Goal: Check status: Check status

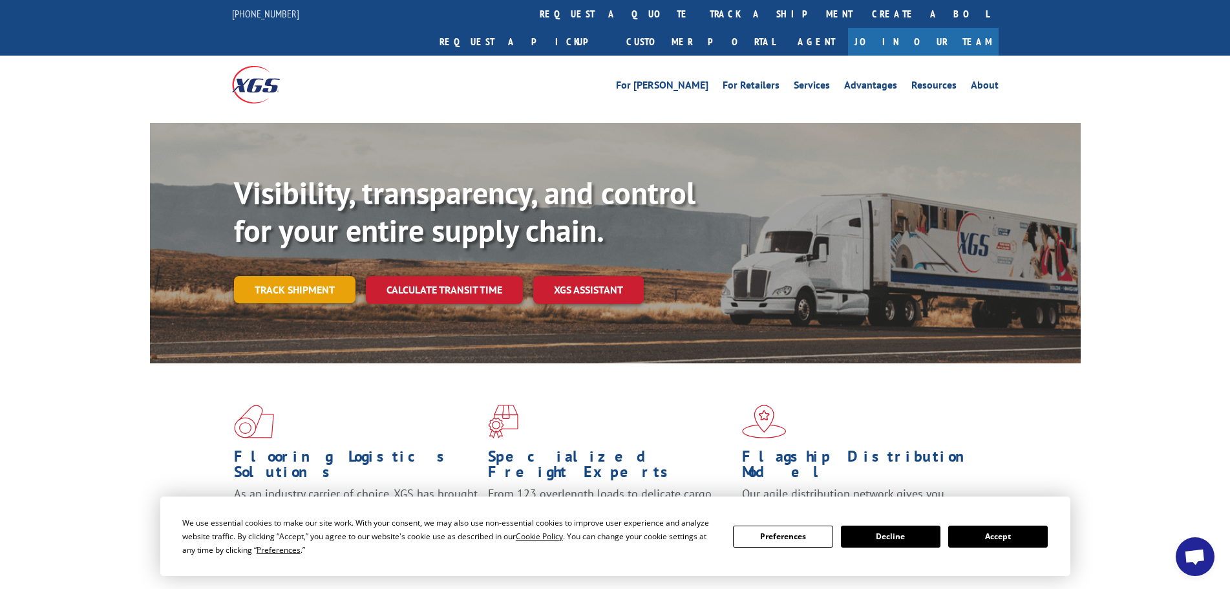
click at [295, 276] on link "Track shipment" at bounding box center [295, 289] width 122 height 27
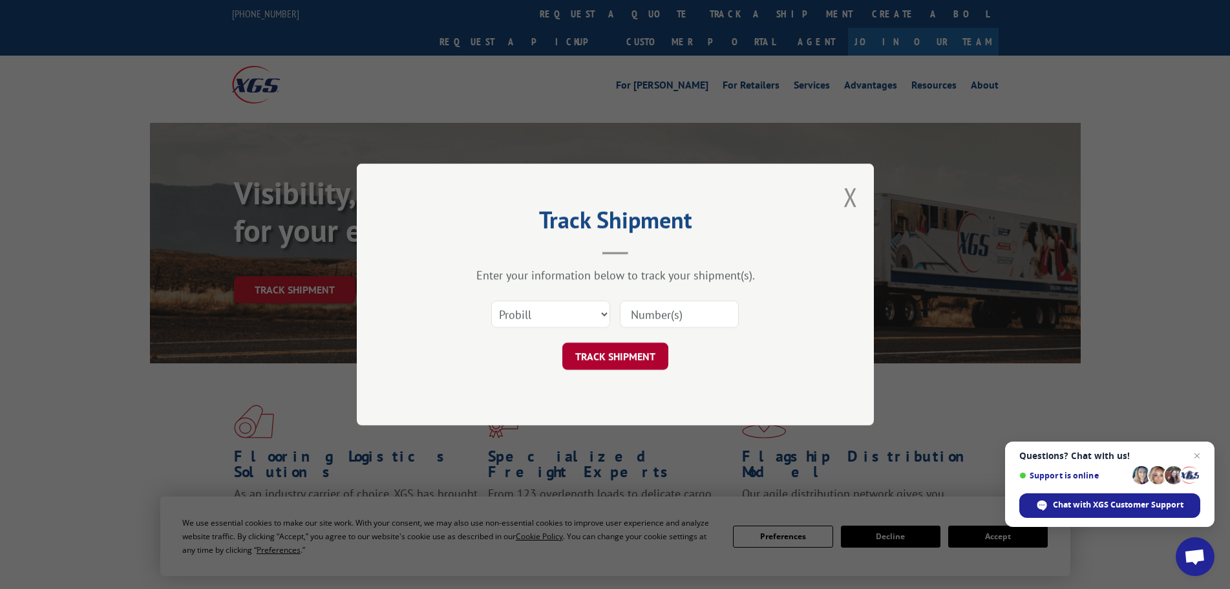
click at [635, 353] on button "TRACK SHIPMENT" at bounding box center [615, 356] width 106 height 27
click at [650, 312] on input at bounding box center [679, 314] width 119 height 27
type input "6009129"
click button "TRACK SHIPMENT" at bounding box center [615, 356] width 106 height 27
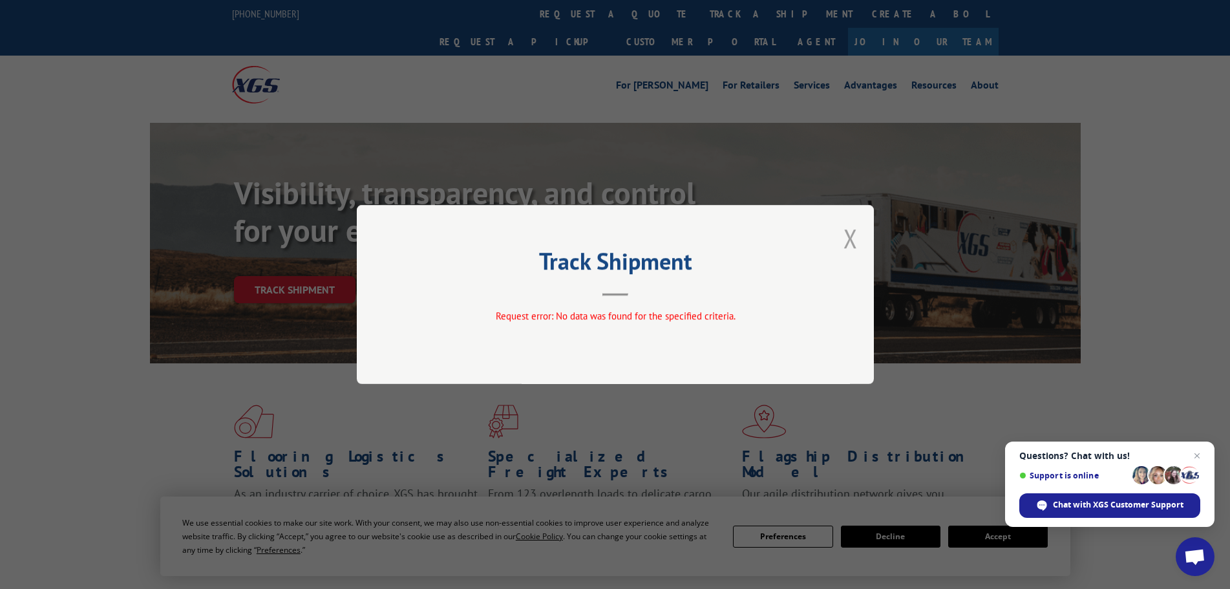
click at [851, 234] on button "Close modal" at bounding box center [850, 238] width 14 height 34
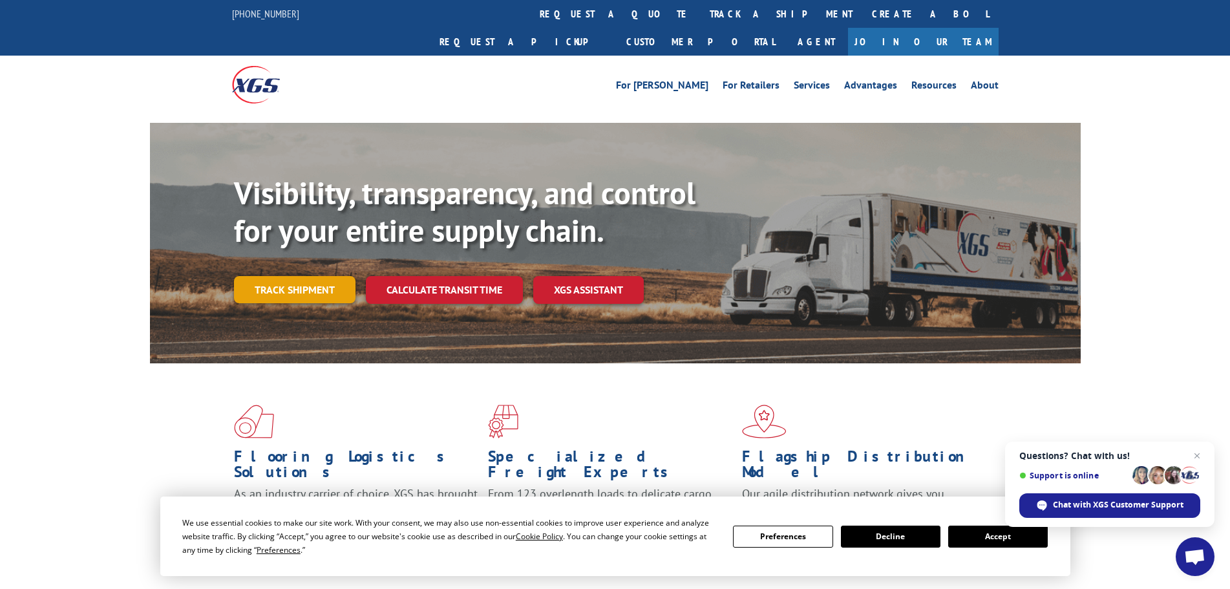
click at [313, 276] on link "Track shipment" at bounding box center [295, 289] width 122 height 27
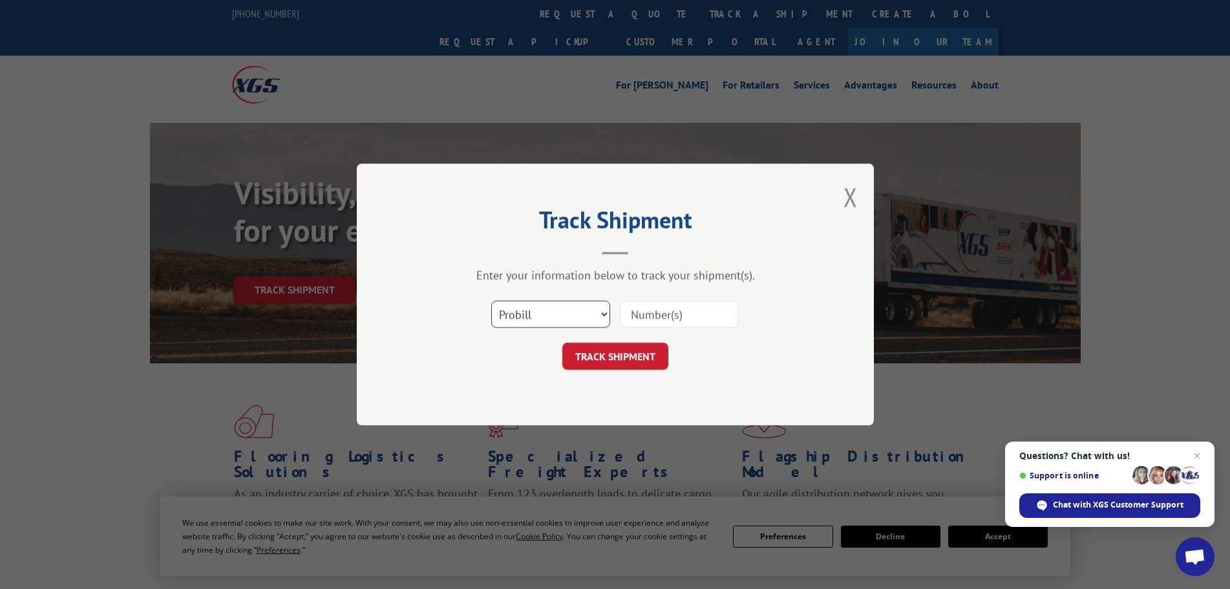
click at [547, 310] on select "Select category... Probill BOL PO" at bounding box center [550, 314] width 119 height 27
select select "bol"
click at [491, 301] on select "Select category... Probill BOL PO" at bounding box center [550, 314] width 119 height 27
click at [658, 308] on input at bounding box center [679, 314] width 119 height 27
type input "6009129"
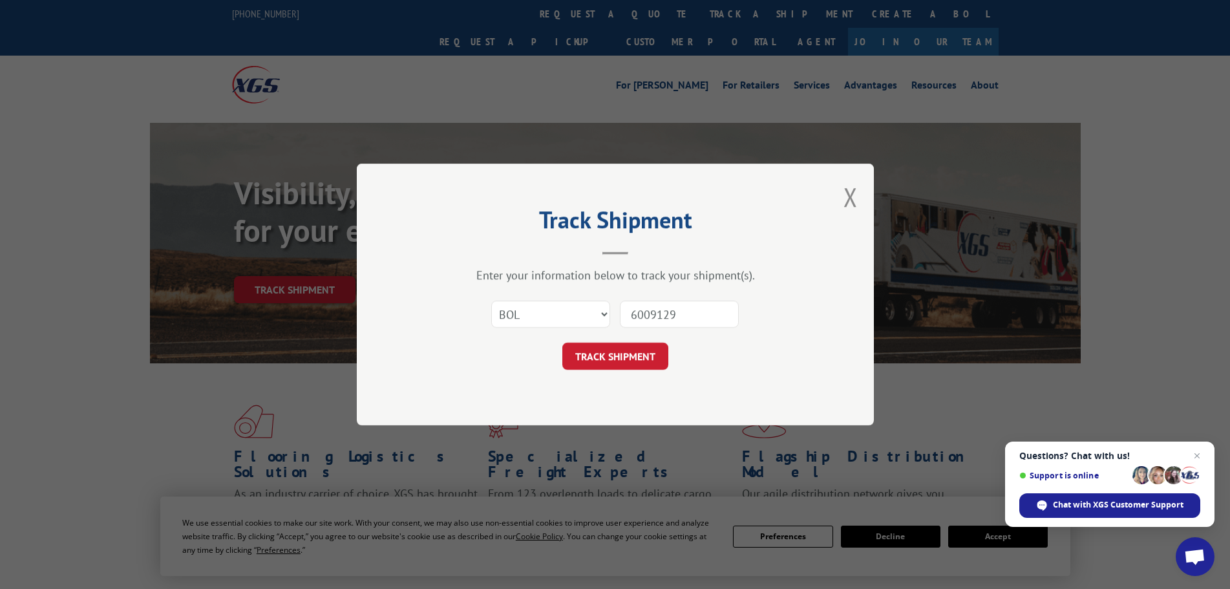
click button "TRACK SHIPMENT" at bounding box center [615, 356] width 106 height 27
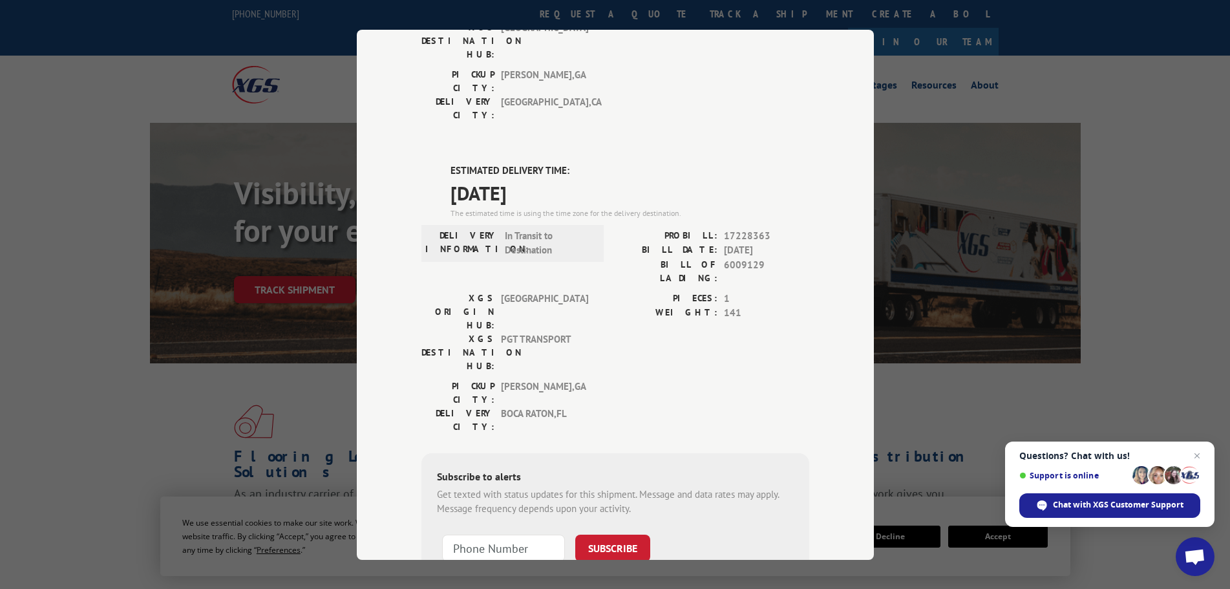
scroll to position [259, 0]
